Goal: Task Accomplishment & Management: Manage account settings

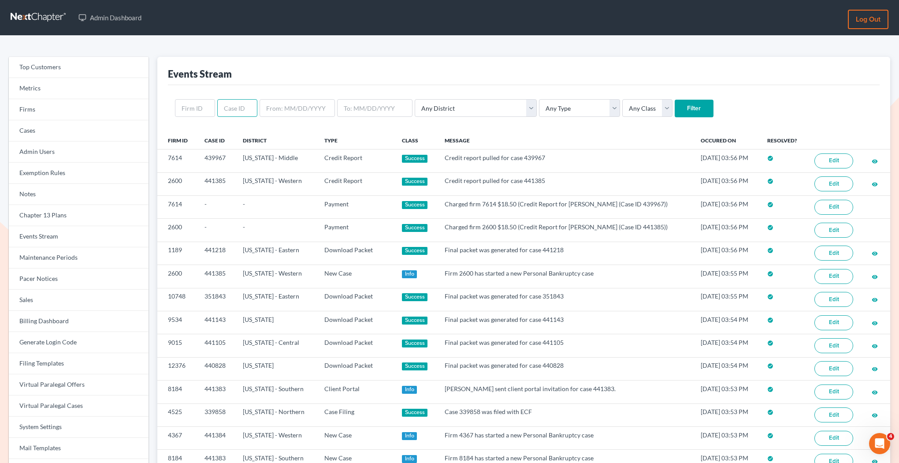
click at [225, 113] on input "text" at bounding box center [237, 108] width 40 height 18
click at [205, 113] on input "text" at bounding box center [195, 108] width 40 height 18
click at [96, 113] on link "Firms" at bounding box center [79, 109] width 140 height 21
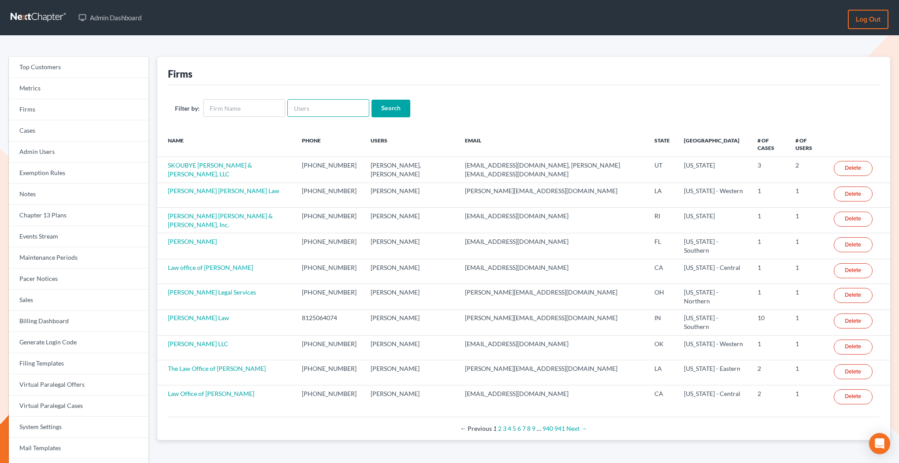
click at [311, 116] on input "text" at bounding box center [328, 108] width 82 height 18
paste input "[EMAIL_ADDRESS][DOMAIN_NAME]"
type input "[EMAIL_ADDRESS][DOMAIN_NAME]"
click at [372, 112] on input "Search" at bounding box center [391, 109] width 39 height 18
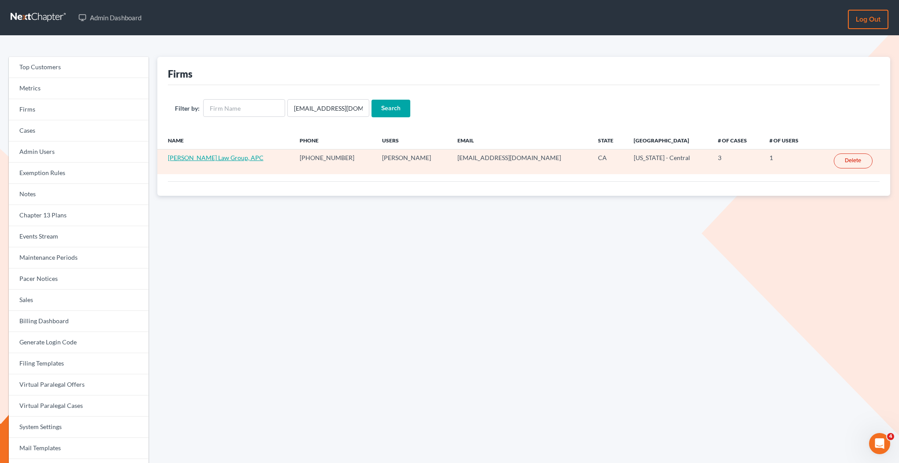
click at [219, 157] on link "Terzian Law Group, APC" at bounding box center [216, 157] width 96 height 7
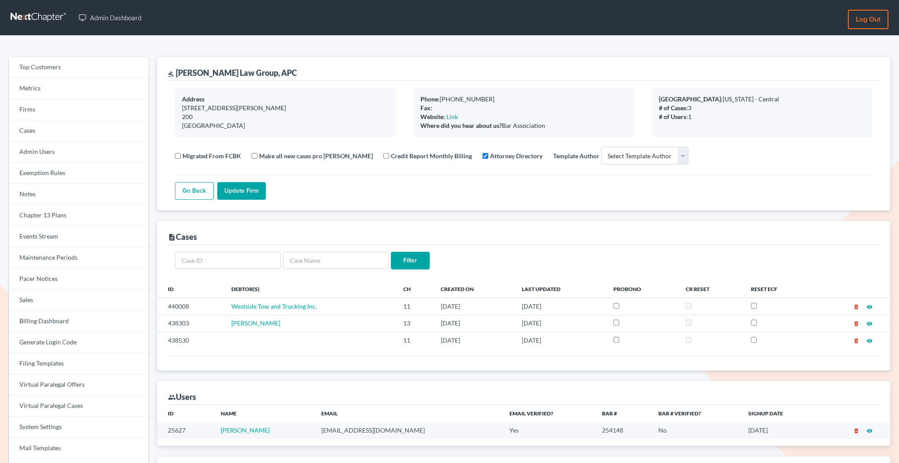
select select
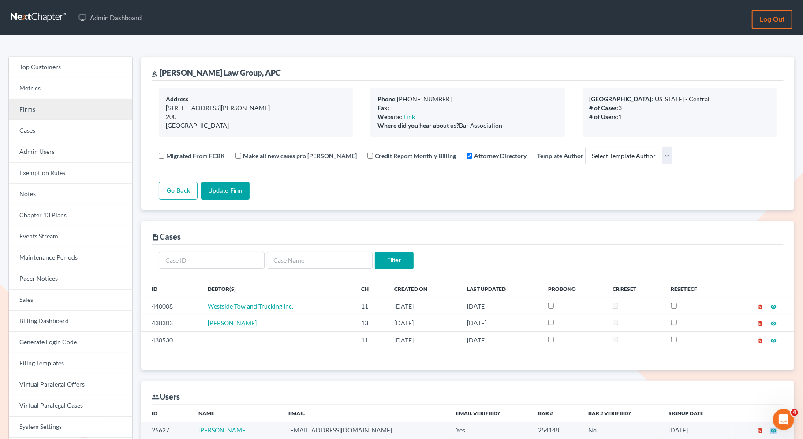
click at [63, 113] on link "Firms" at bounding box center [70, 109] width 123 height 21
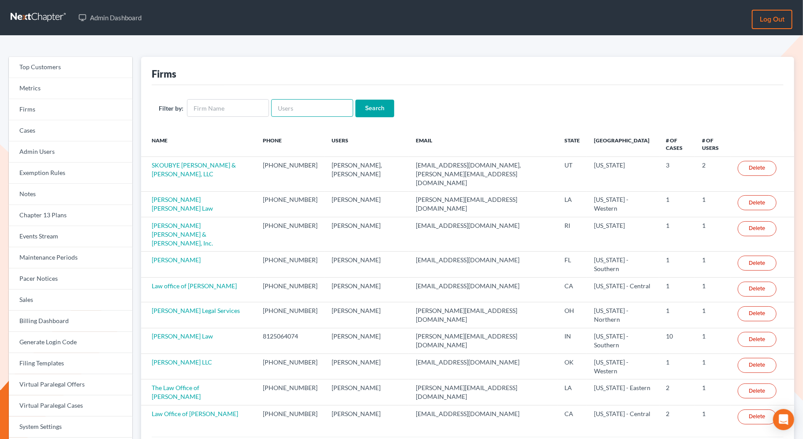
click at [313, 112] on input "text" at bounding box center [312, 108] width 82 height 18
paste input "[PERSON_NAME][EMAIL_ADDRESS][DOMAIN_NAME]"
type input "[PERSON_NAME][EMAIL_ADDRESS][DOMAIN_NAME]"
click at [378, 108] on input "Search" at bounding box center [374, 109] width 39 height 18
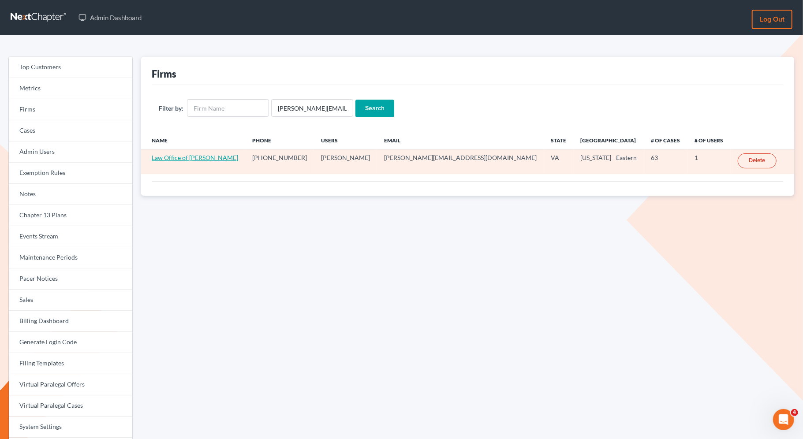
click at [175, 159] on link "Law Office of [PERSON_NAME]" at bounding box center [195, 157] width 86 height 7
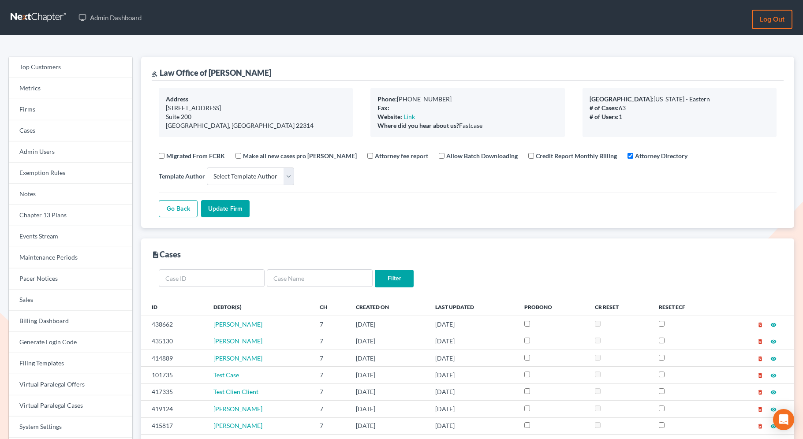
select select
